Goal: Find specific page/section: Find specific page/section

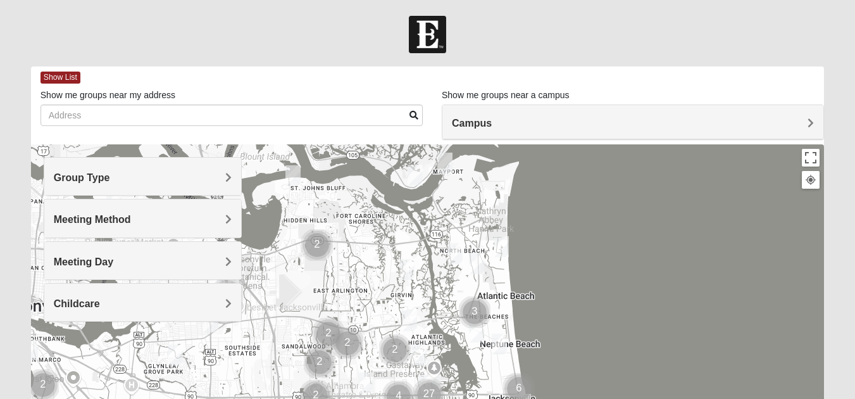
click at [202, 177] on h4 "Group Type" at bounding box center [143, 178] width 178 height 12
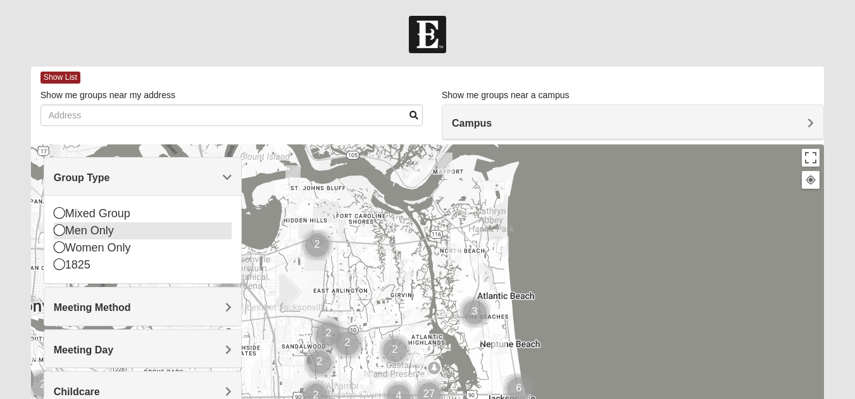
click at [59, 229] on icon at bounding box center [59, 229] width 11 height 11
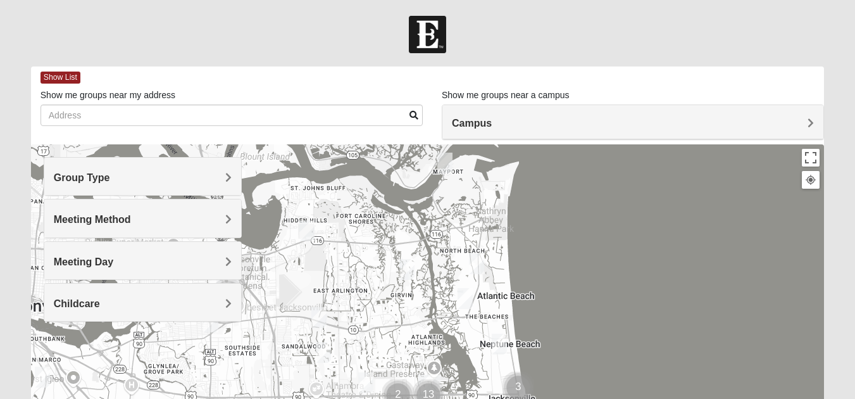
click at [188, 218] on h4 "Meeting Method" at bounding box center [143, 219] width 178 height 12
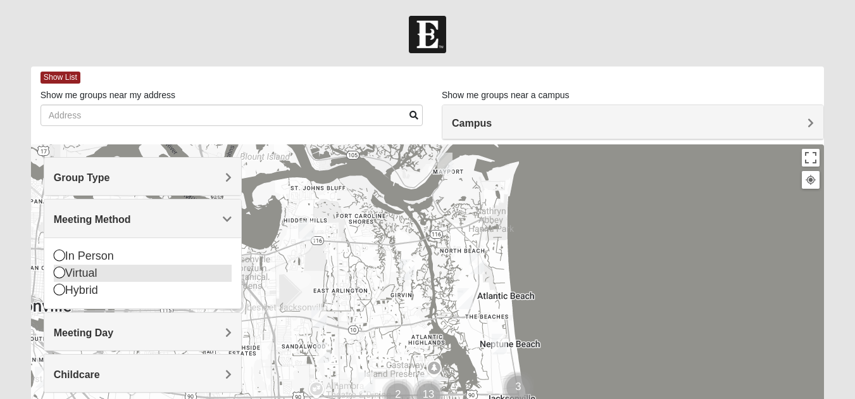
click at [60, 272] on icon at bounding box center [59, 272] width 11 height 11
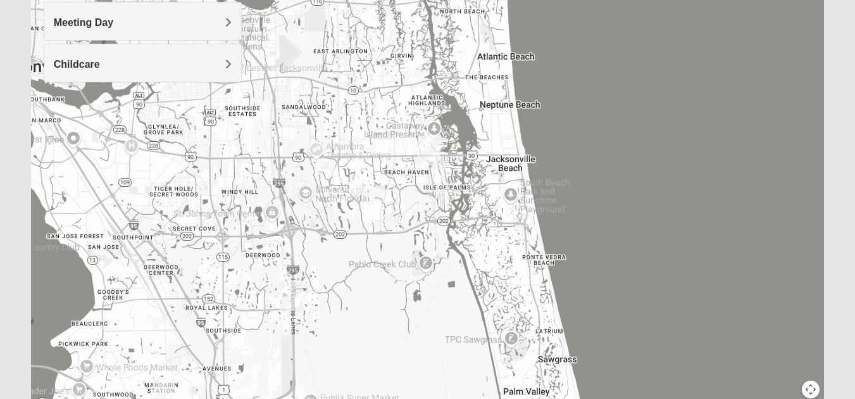
scroll to position [237, 0]
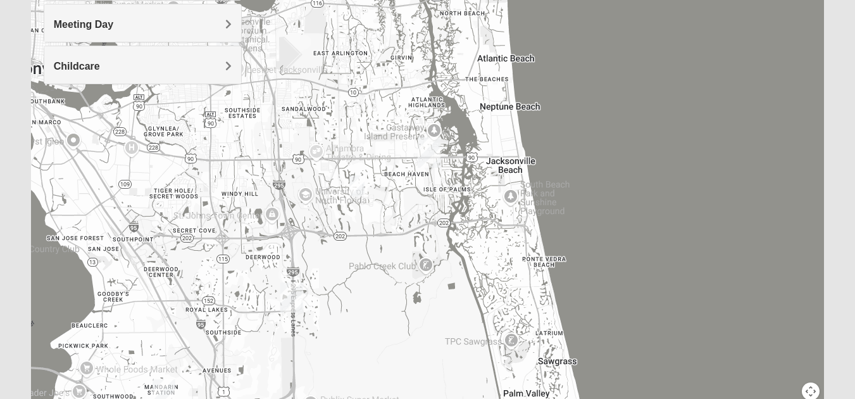
click at [426, 153] on img "San Pablo" at bounding box center [429, 152] width 23 height 30
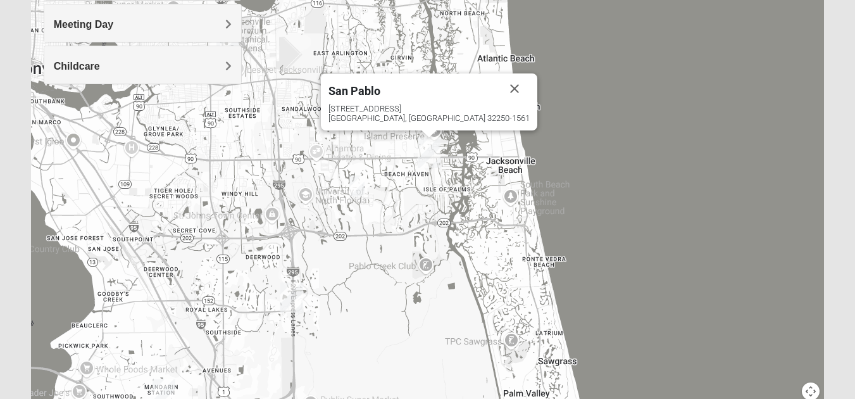
click at [430, 101] on div "San Pablo" at bounding box center [414, 88] width 171 height 30
click at [420, 115] on div "[STREET_ADDRESS]" at bounding box center [429, 113] width 201 height 19
click at [430, 153] on img "San Pablo" at bounding box center [429, 152] width 23 height 30
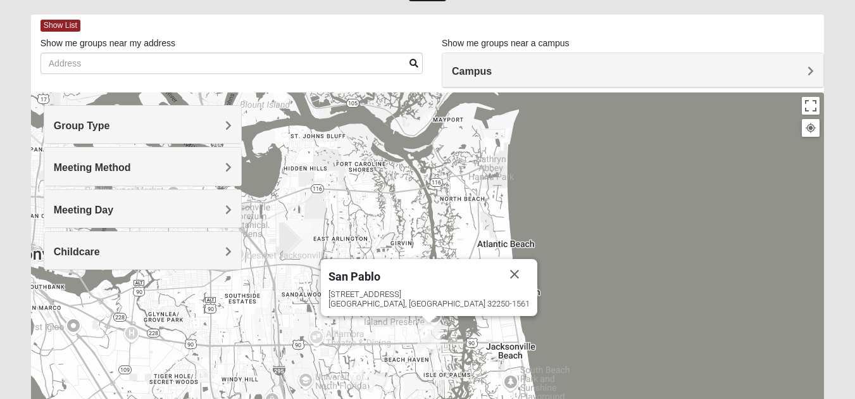
scroll to position [61, 0]
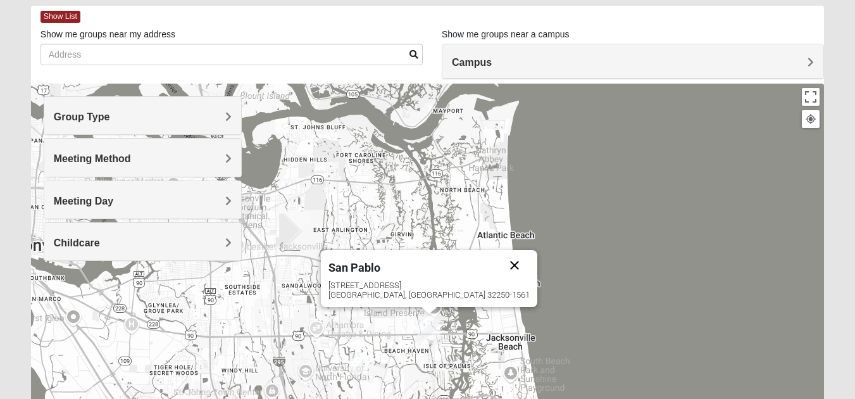
click at [500, 263] on button "Close" at bounding box center [515, 265] width 30 height 30
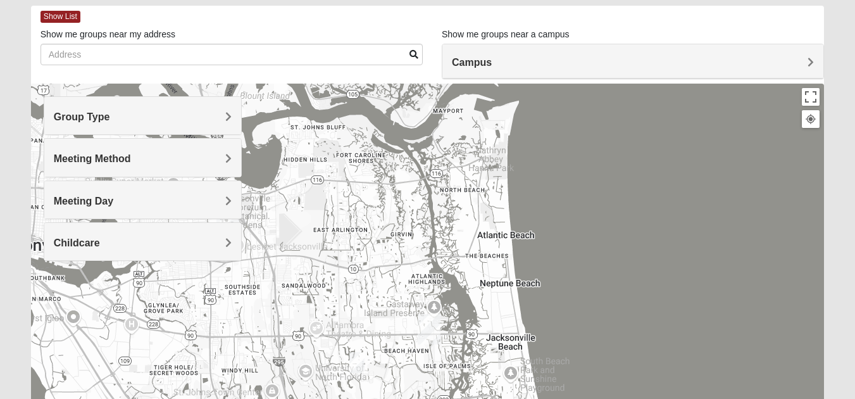
click at [129, 155] on span "Meeting Method" at bounding box center [92, 158] width 77 height 11
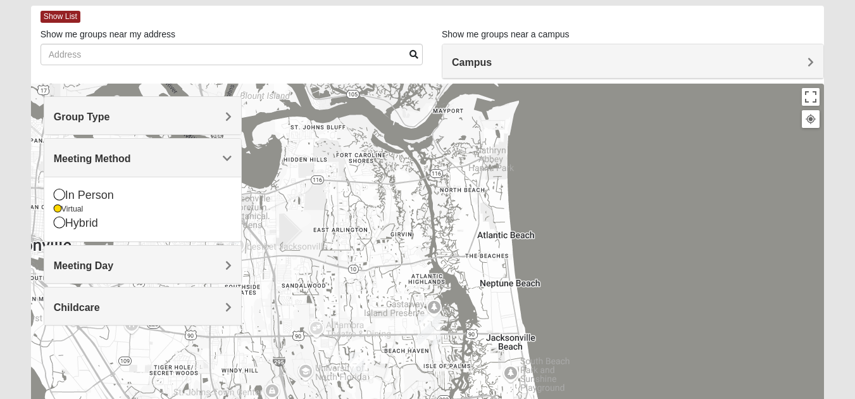
click at [100, 127] on div "Group Type" at bounding box center [142, 115] width 197 height 37
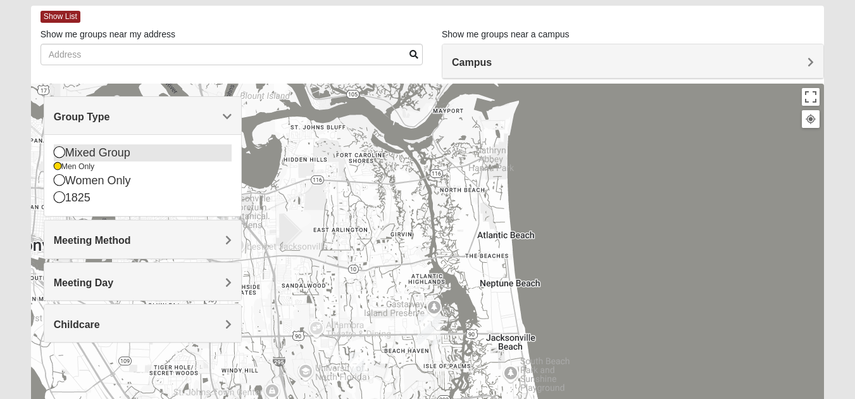
click at [61, 153] on icon at bounding box center [59, 151] width 11 height 11
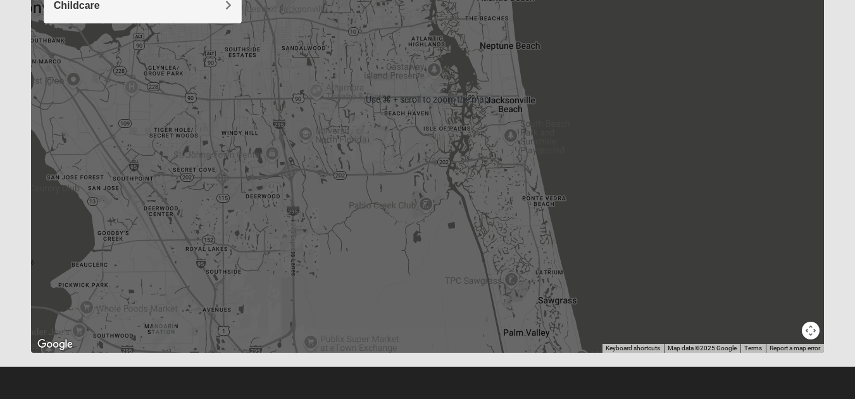
scroll to position [106, 0]
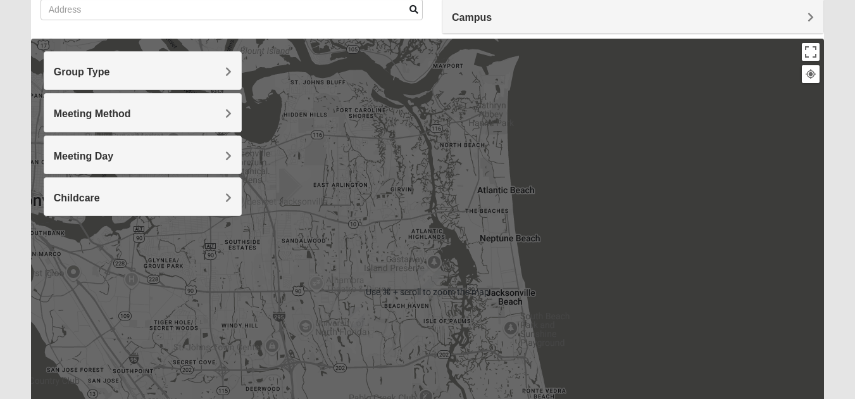
click at [170, 150] on h4 "Meeting Day" at bounding box center [143, 156] width 178 height 12
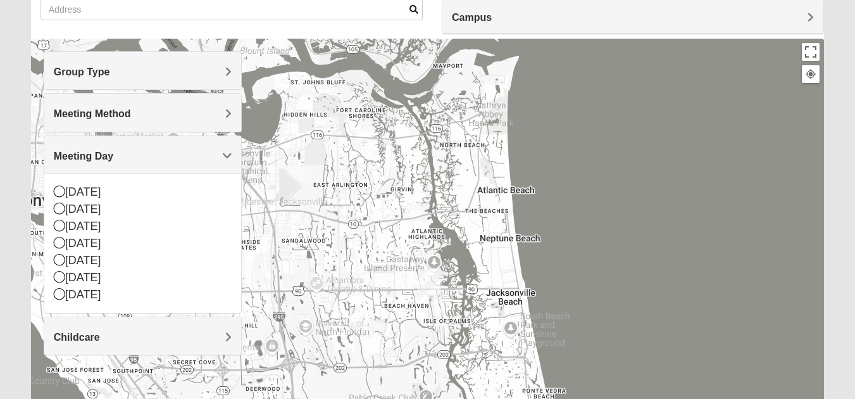
click at [630, 186] on div at bounding box center [427, 292] width 793 height 507
click at [811, 79] on div at bounding box center [810, 73] width 11 height 11
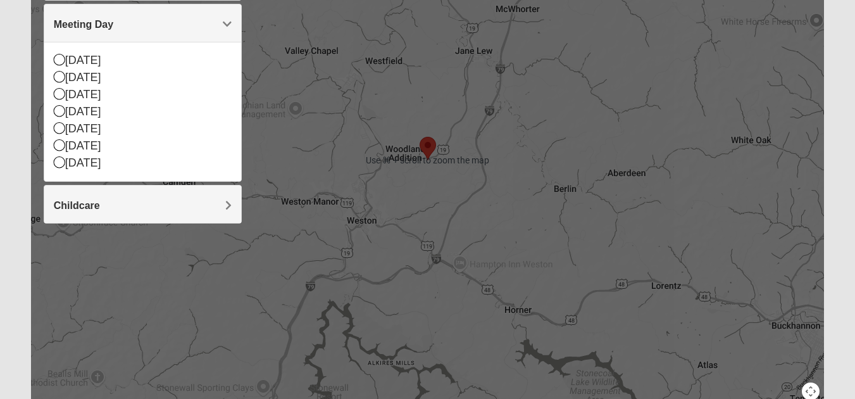
scroll to position [298, 0]
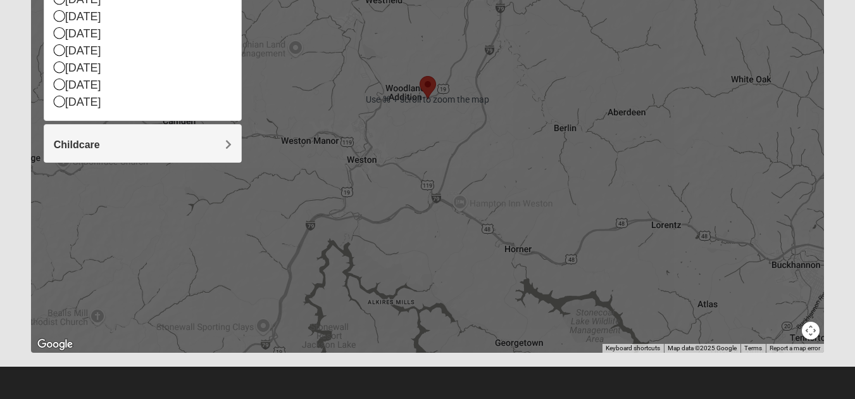
click at [805, 336] on button "Map camera controls" at bounding box center [811, 331] width 18 height 18
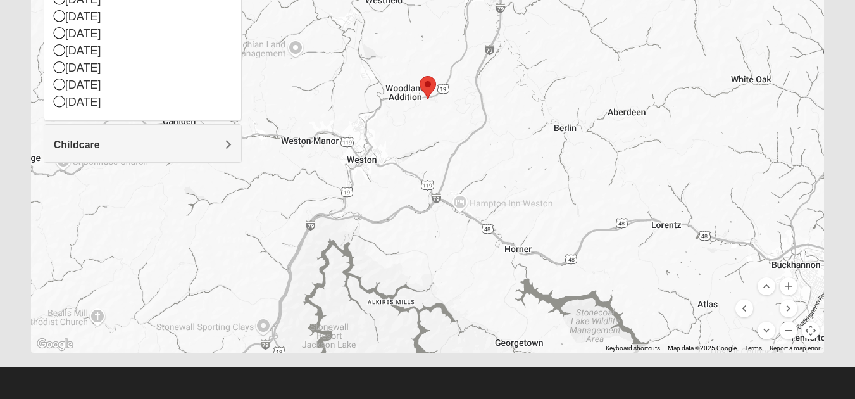
click at [787, 334] on button "Zoom out" at bounding box center [789, 331] width 18 height 18
click at [788, 333] on button "Zoom out" at bounding box center [789, 331] width 18 height 18
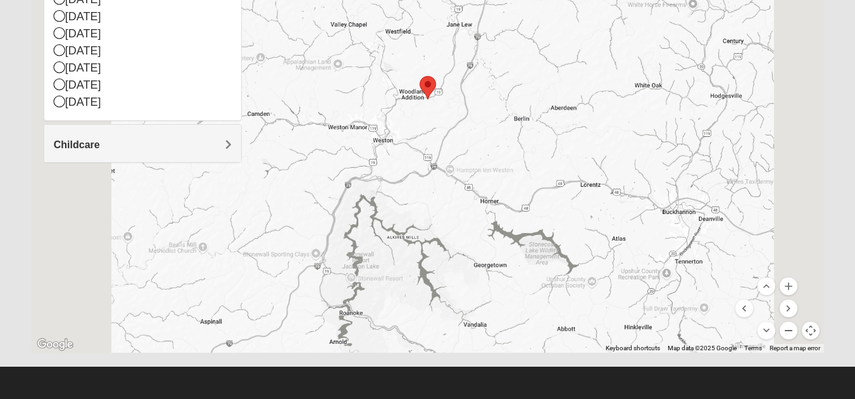
click at [788, 333] on button "Zoom out" at bounding box center [789, 331] width 18 height 18
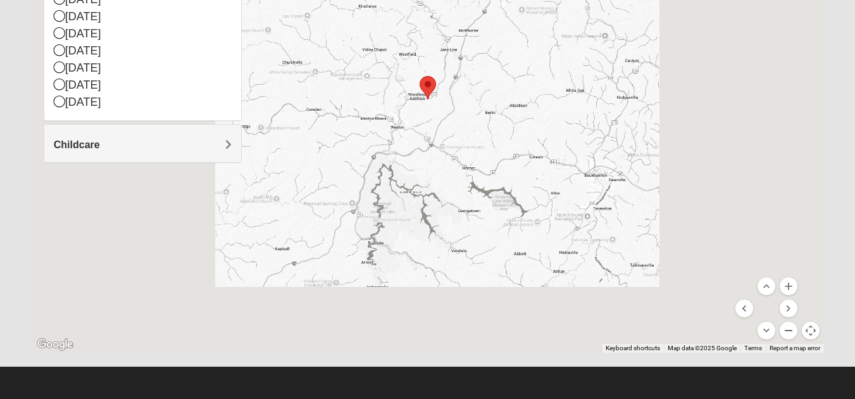
click at [788, 333] on button "Zoom out" at bounding box center [789, 331] width 18 height 18
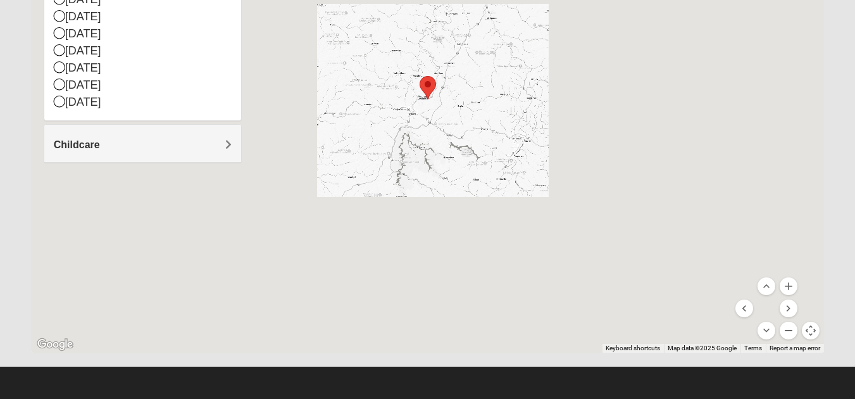
click at [788, 333] on button "Zoom out" at bounding box center [789, 331] width 18 height 18
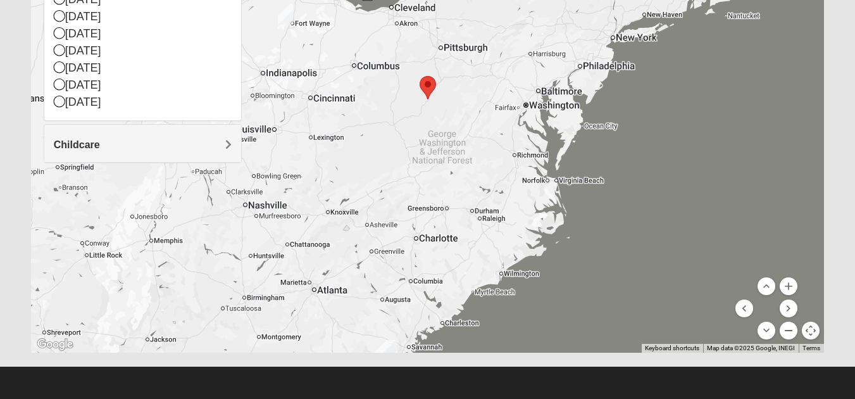
click at [788, 333] on button "Zoom out" at bounding box center [789, 331] width 18 height 18
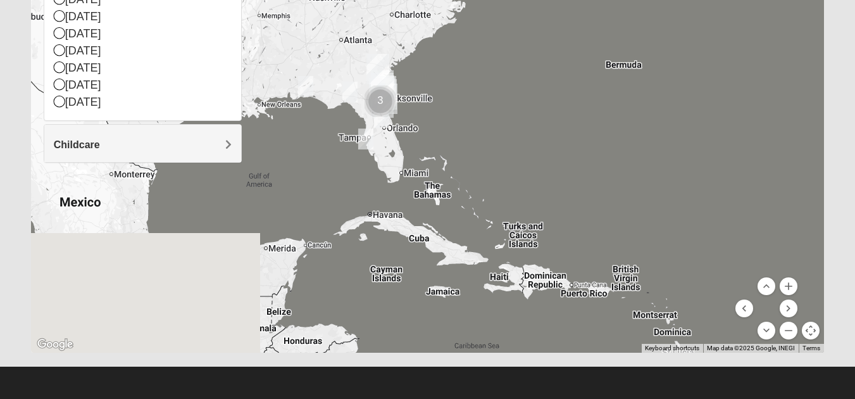
drag, startPoint x: 532, startPoint y: 245, endPoint x: 501, endPoint y: 87, distance: 160.6
click at [502, 88] on div at bounding box center [427, 99] width 793 height 507
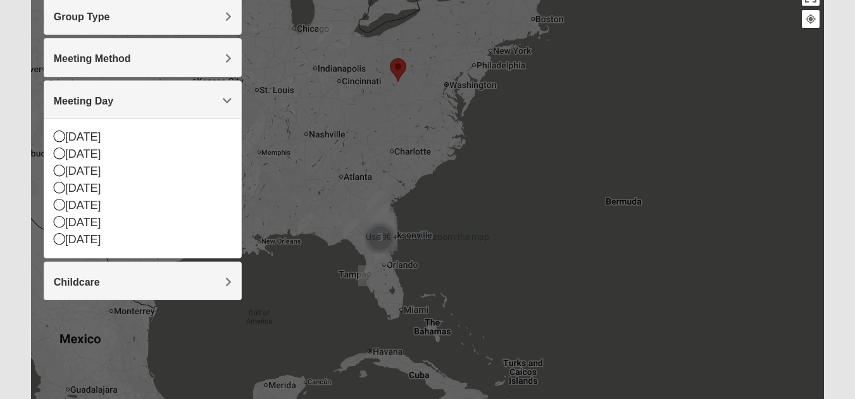
scroll to position [126, 0]
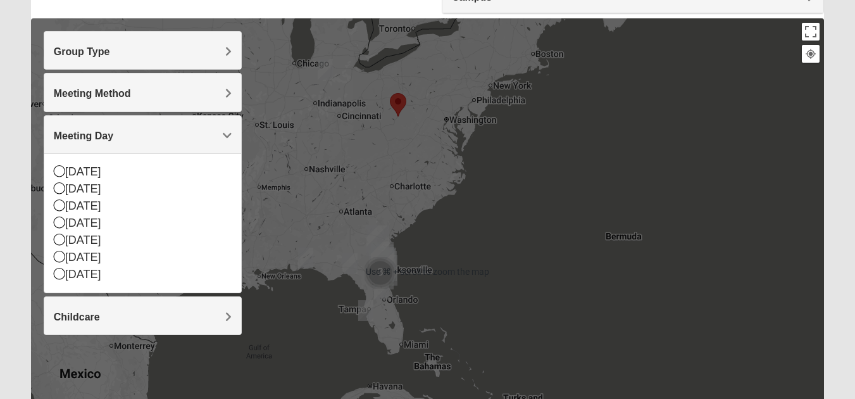
click at [383, 247] on img "Wildlight" at bounding box center [382, 257] width 23 height 30
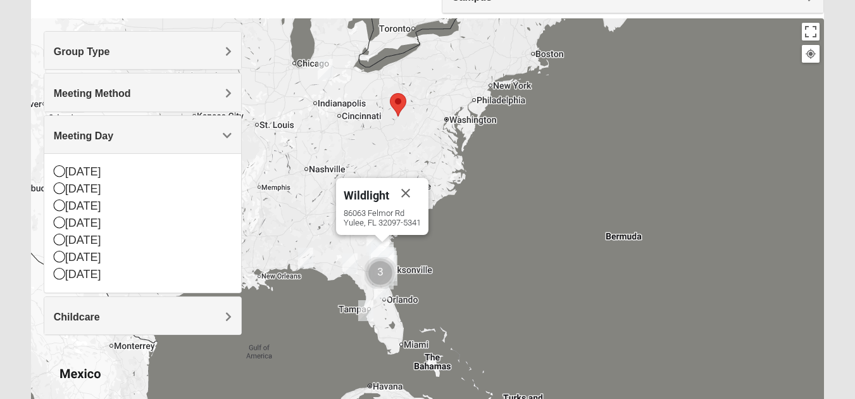
click at [372, 192] on span "Wildlight" at bounding box center [367, 195] width 46 height 13
click at [373, 267] on img "Cluster of 3 groups" at bounding box center [381, 273] width 32 height 32
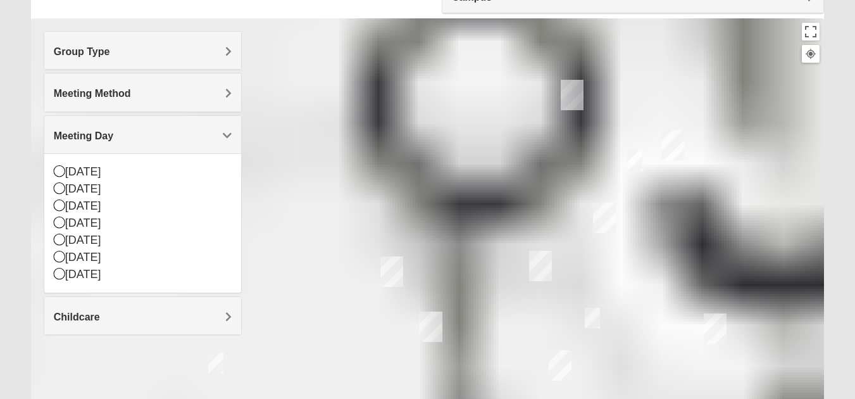
click at [537, 268] on img "Mandarin" at bounding box center [540, 266] width 23 height 30
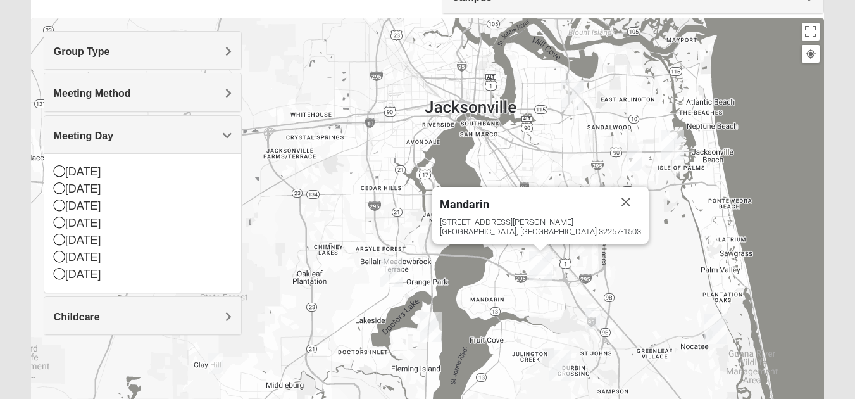
click at [672, 149] on img "San Pablo" at bounding box center [673, 145] width 23 height 30
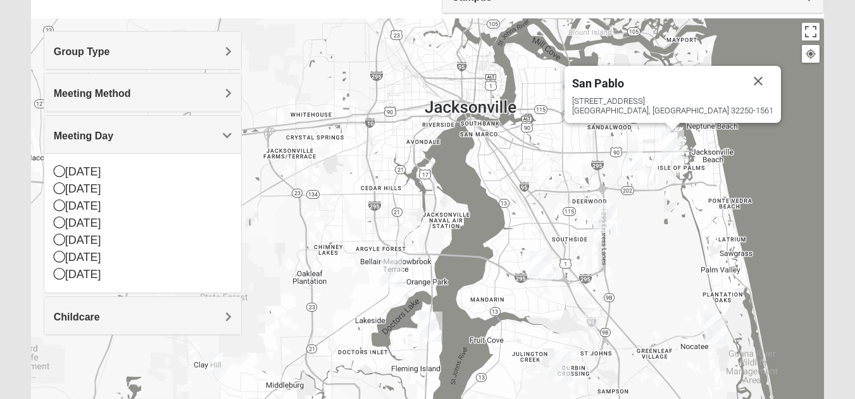
click at [672, 142] on img "San Pablo" at bounding box center [673, 145] width 23 height 30
click at [572, 98] on img "Arlington" at bounding box center [572, 95] width 23 height 30
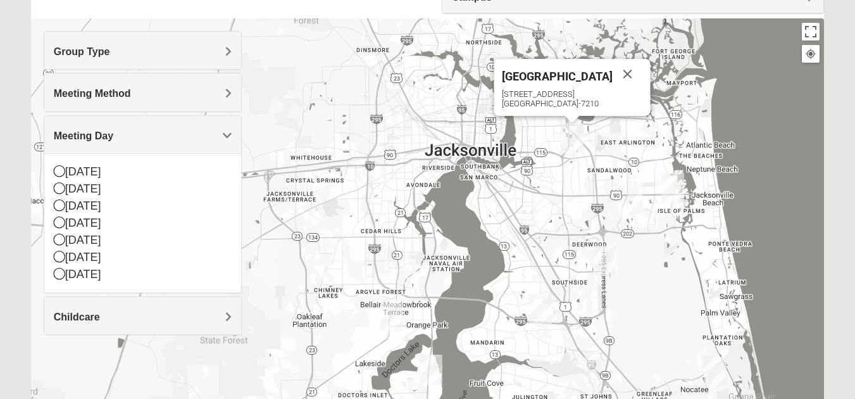
drag, startPoint x: 553, startPoint y: 73, endPoint x: 555, endPoint y: 94, distance: 21.6
click at [553, 73] on span "[GEOGRAPHIC_DATA]" at bounding box center [556, 76] width 111 height 13
click at [679, 181] on img "San Pablo" at bounding box center [673, 188] width 23 height 30
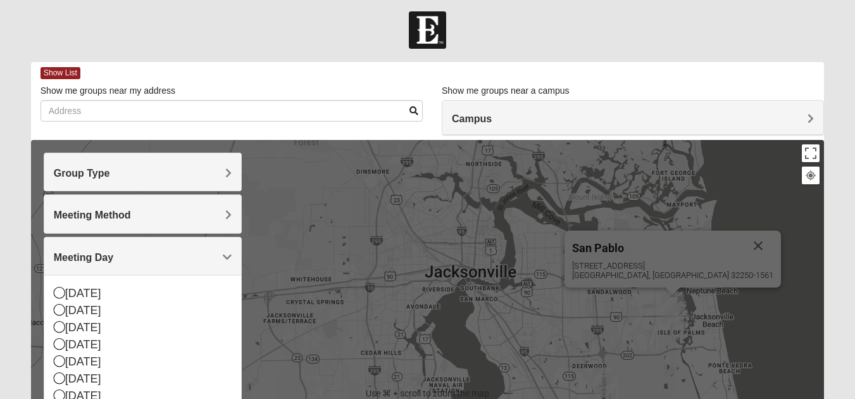
scroll to position [0, 0]
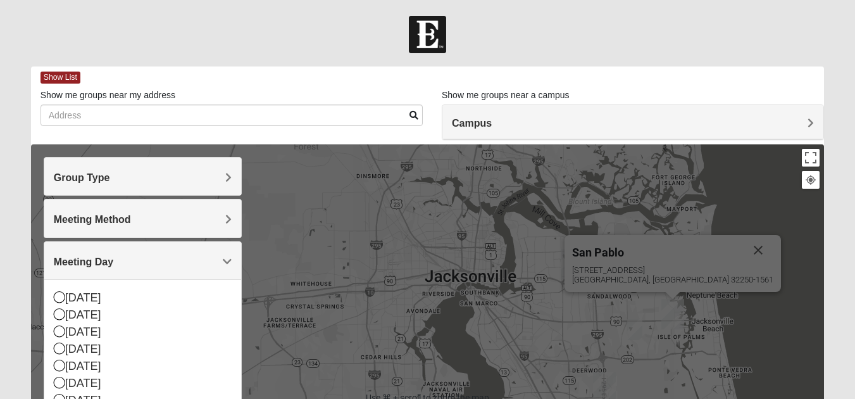
click at [537, 126] on h4 "Campus" at bounding box center [633, 123] width 362 height 12
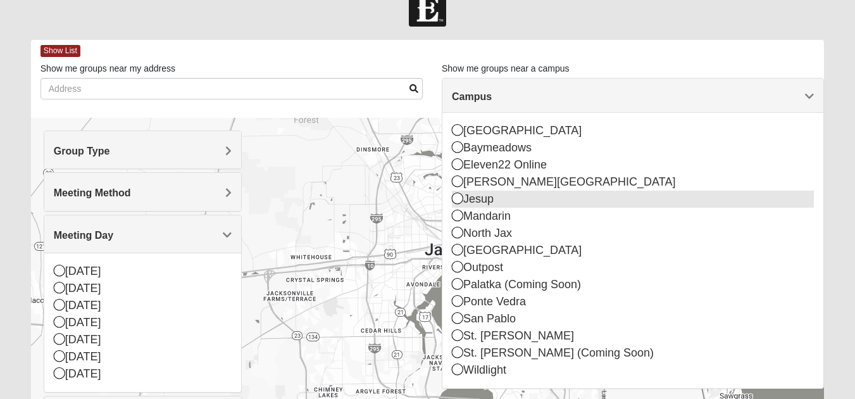
scroll to position [111, 0]
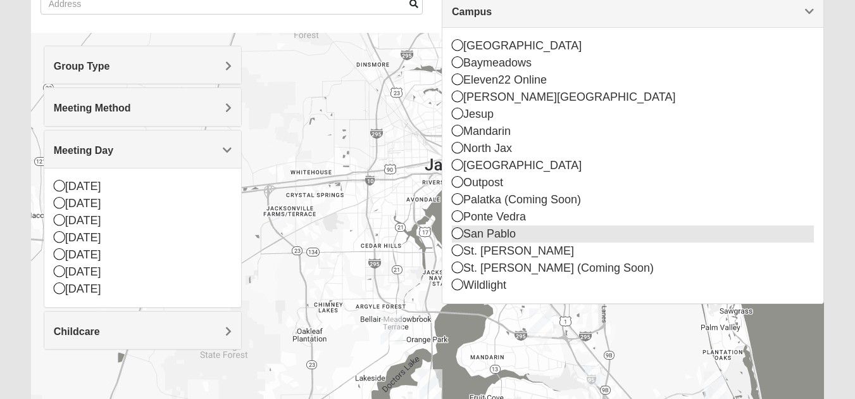
click at [460, 234] on icon at bounding box center [457, 232] width 11 height 11
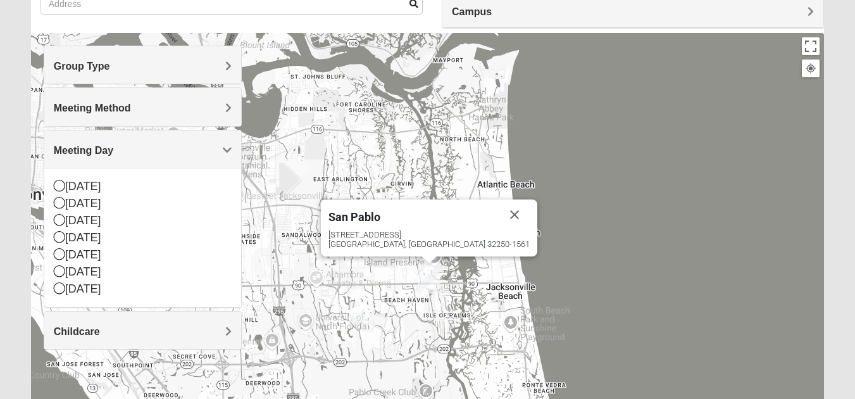
click at [433, 271] on img "San Pablo" at bounding box center [429, 278] width 23 height 30
click at [429, 275] on img "San Pablo" at bounding box center [429, 278] width 23 height 30
click at [122, 63] on h4 "Group Type" at bounding box center [143, 66] width 178 height 12
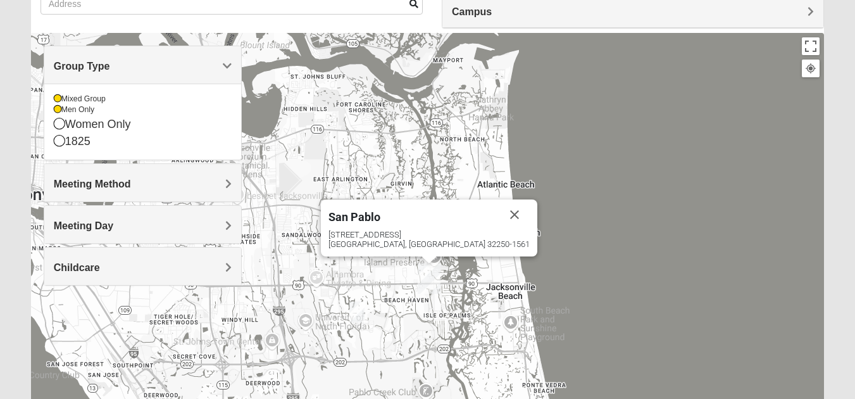
click at [86, 188] on span "Meeting Method" at bounding box center [92, 184] width 77 height 11
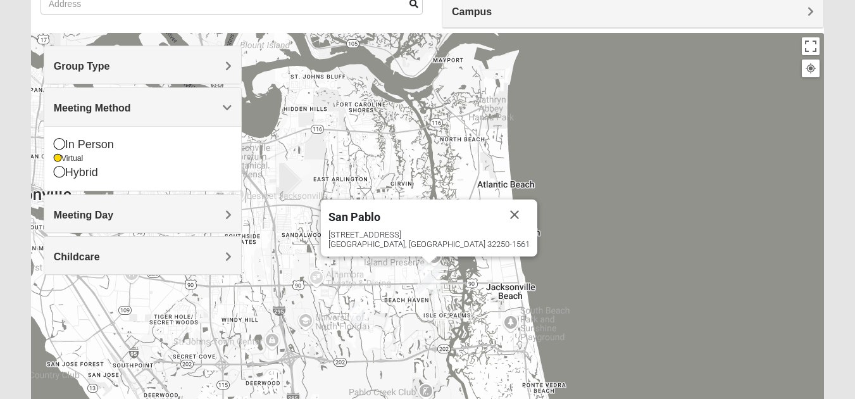
click at [61, 211] on span "Meeting Day" at bounding box center [84, 215] width 60 height 11
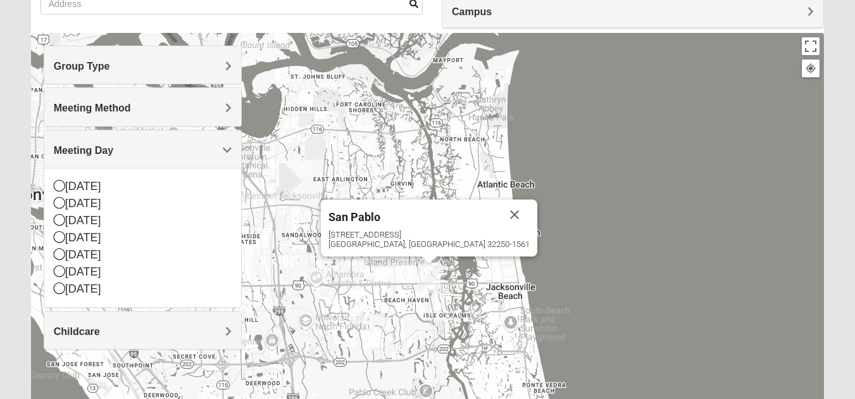
click at [22, 165] on form "Log In Find A Group Error Show List Loading Groups" at bounding box center [427, 244] width 855 height 681
click at [22, 108] on div "Show List Loading Groups Keywords Filter Additional Filters Campus [GEOGRAPHIC_…" at bounding box center [428, 253] width 812 height 597
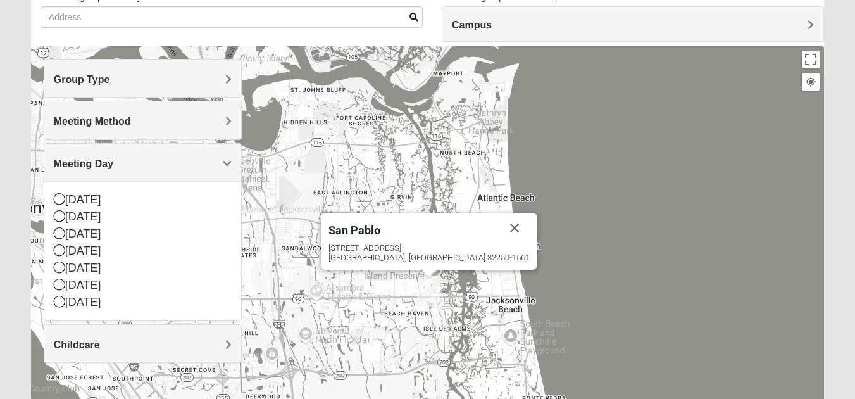
scroll to position [0, 0]
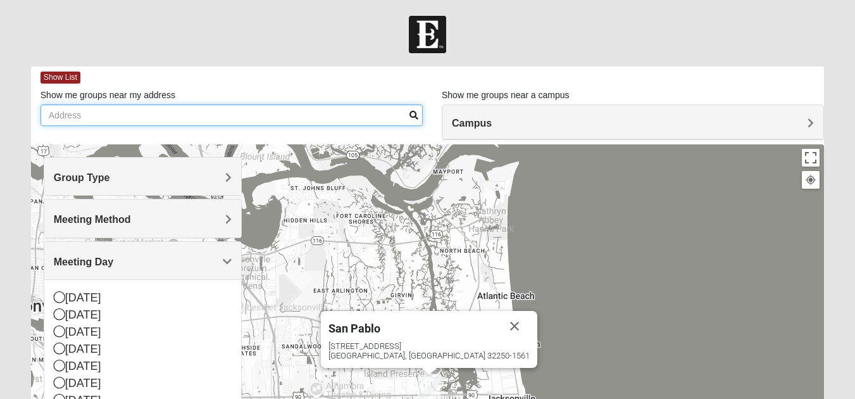
click at [142, 116] on input "Show me groups near my address" at bounding box center [232, 115] width 382 height 22
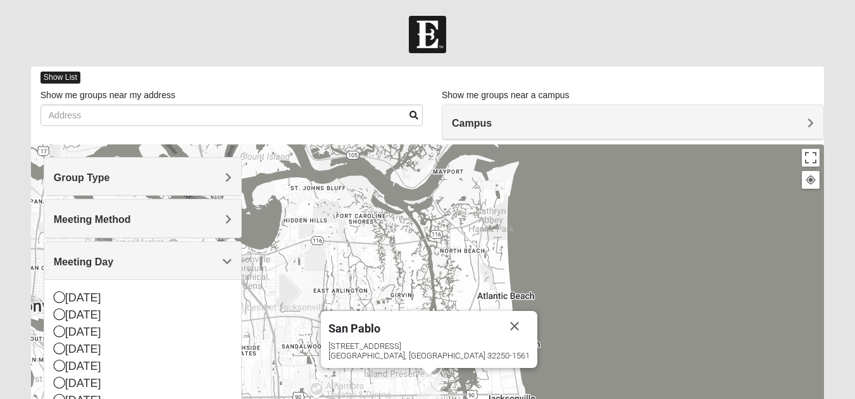
click at [58, 75] on span "Show List" at bounding box center [61, 78] width 40 height 12
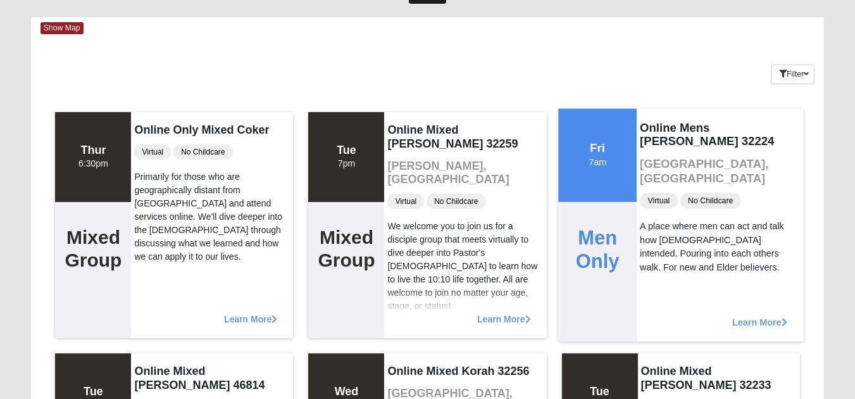
scroll to position [75, 0]
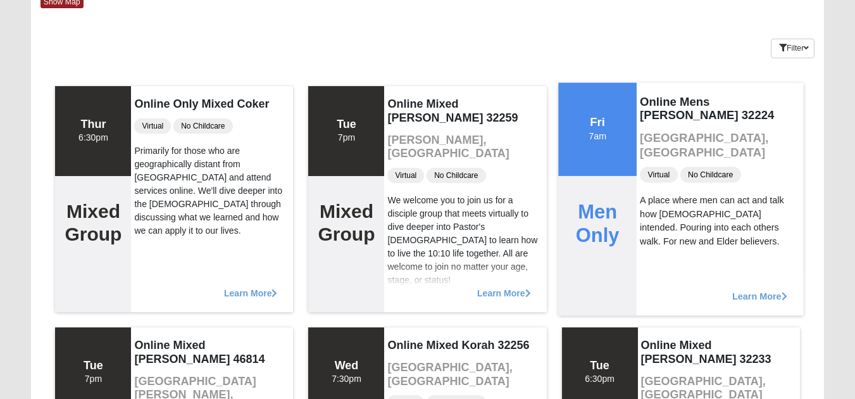
click at [613, 256] on div "Men Only" at bounding box center [597, 245] width 79 height 140
click at [748, 289] on span "Learn More" at bounding box center [759, 289] width 55 height 0
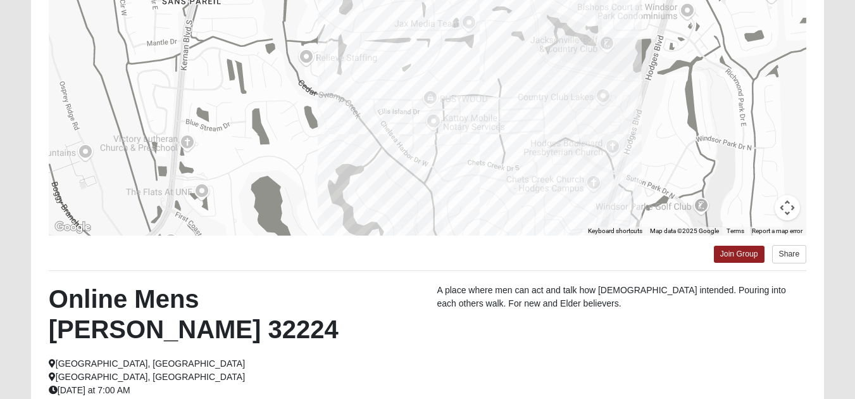
scroll to position [35, 0]
